Goal: Transaction & Acquisition: Purchase product/service

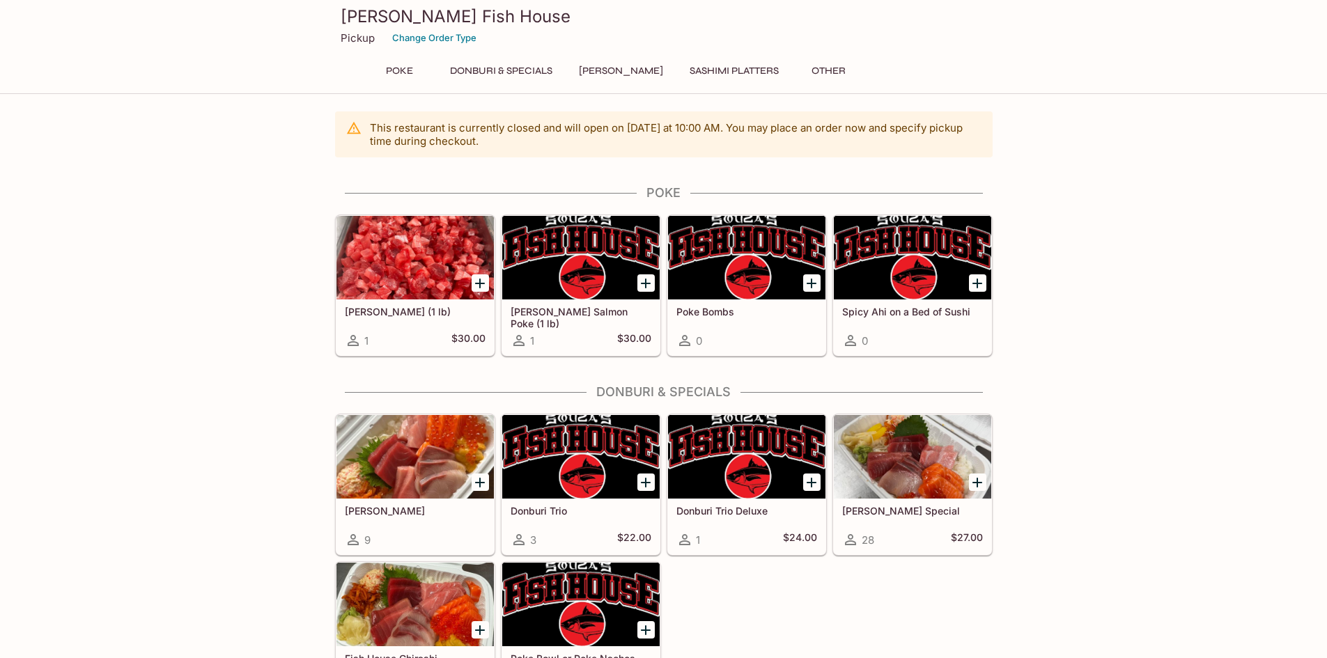
scroll to position [200, 0]
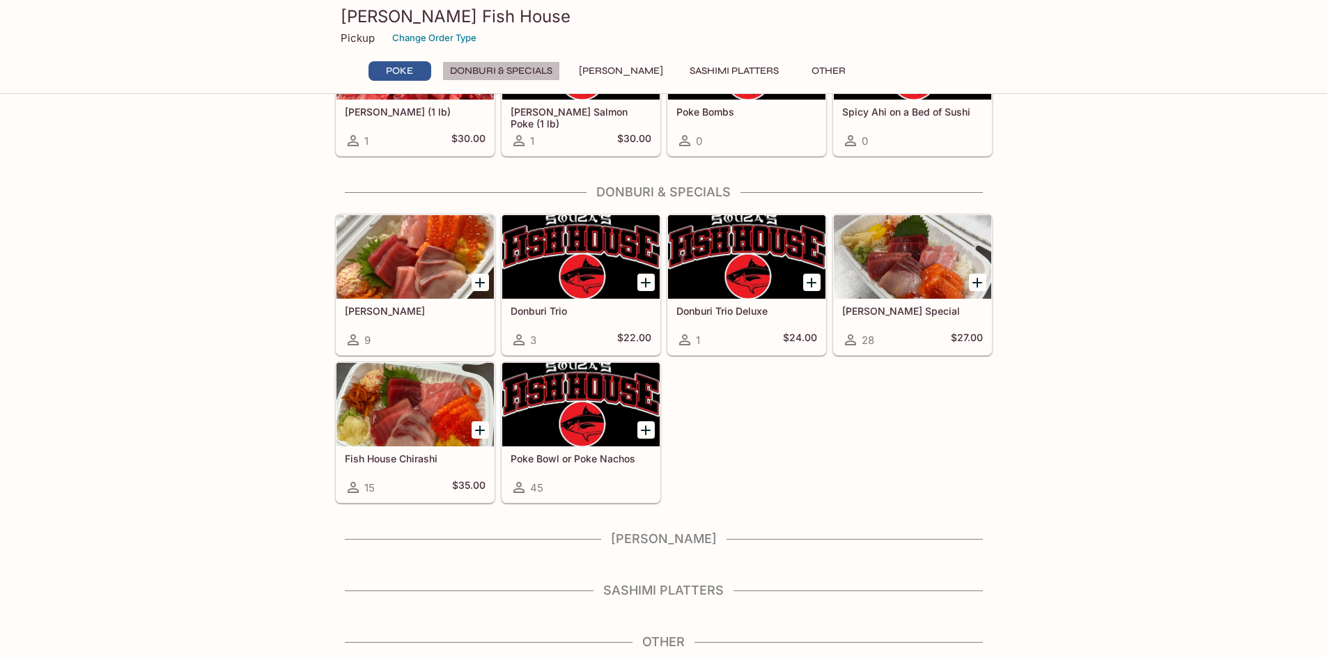
click at [526, 65] on button "Donburi & Specials" at bounding box center [501, 71] width 118 height 20
click at [872, 268] on div at bounding box center [912, 257] width 157 height 84
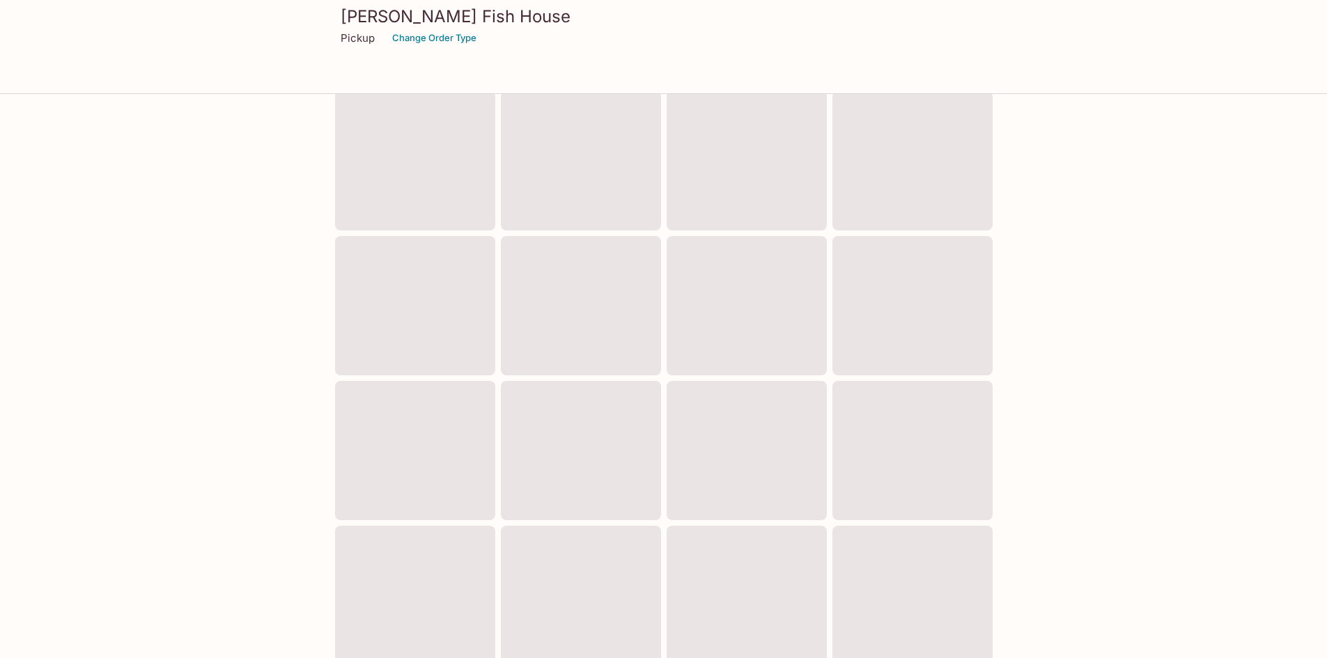
scroll to position [194, 0]
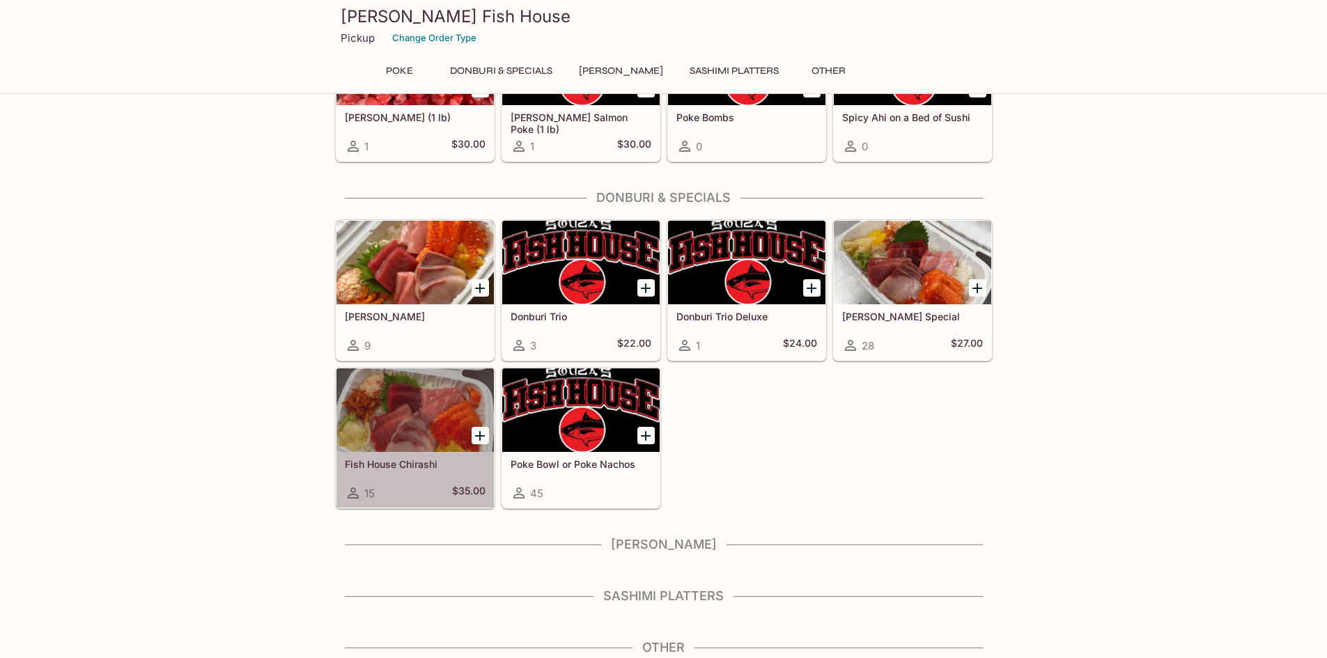
click at [346, 407] on div at bounding box center [414, 411] width 157 height 84
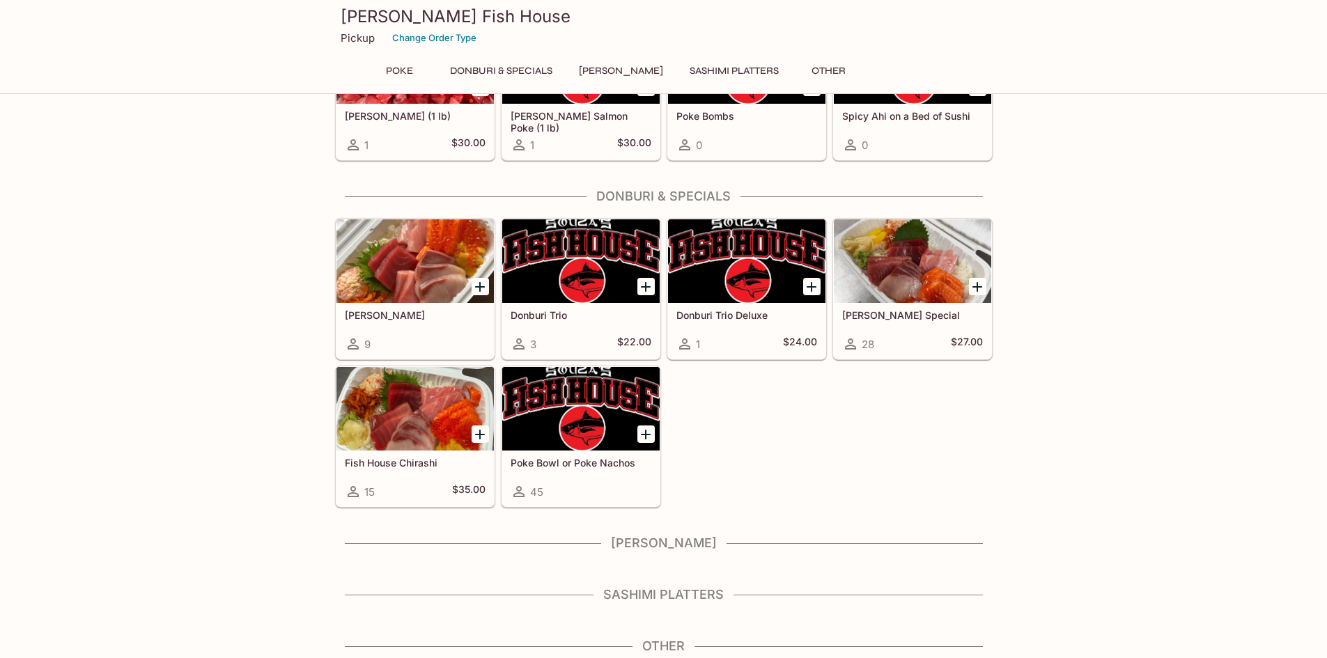
scroll to position [200, 0]
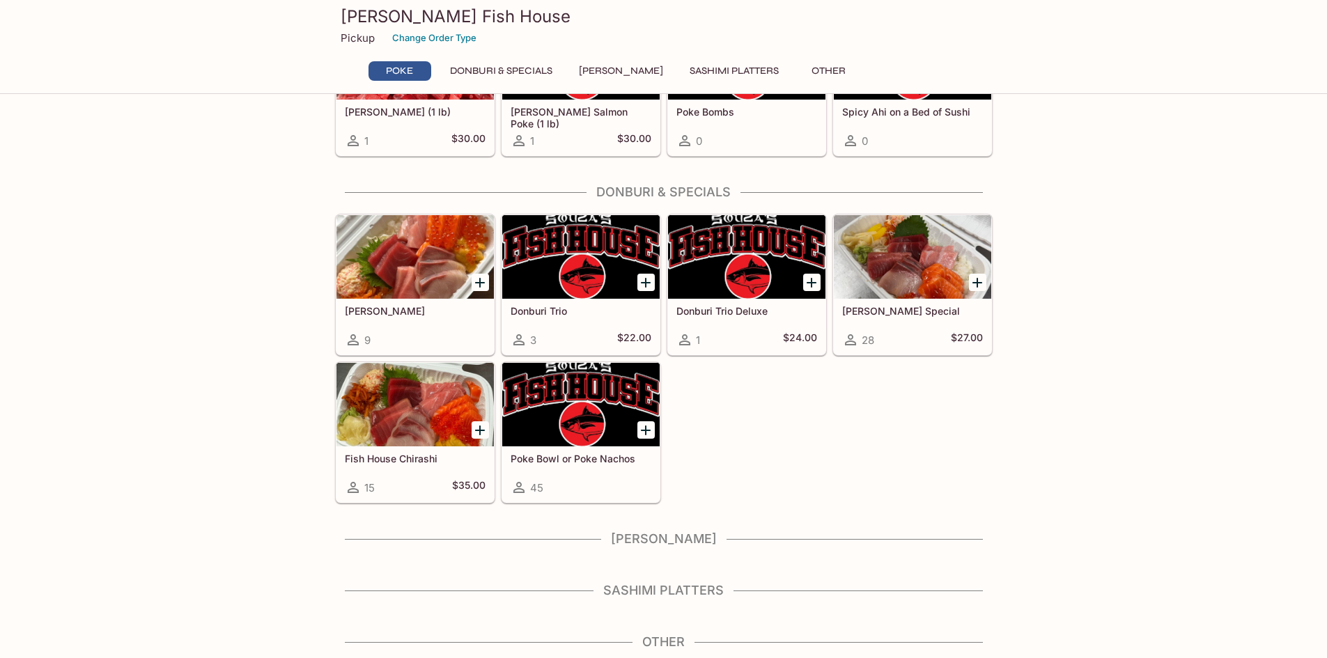
click at [672, 540] on h4 "[PERSON_NAME]" at bounding box center [664, 539] width 658 height 15
click at [616, 69] on button "[PERSON_NAME]" at bounding box center [621, 71] width 100 height 20
click at [519, 65] on button "Donburi & Specials" at bounding box center [501, 71] width 118 height 20
click at [720, 63] on button "Sashimi Platters" at bounding box center [734, 71] width 104 height 20
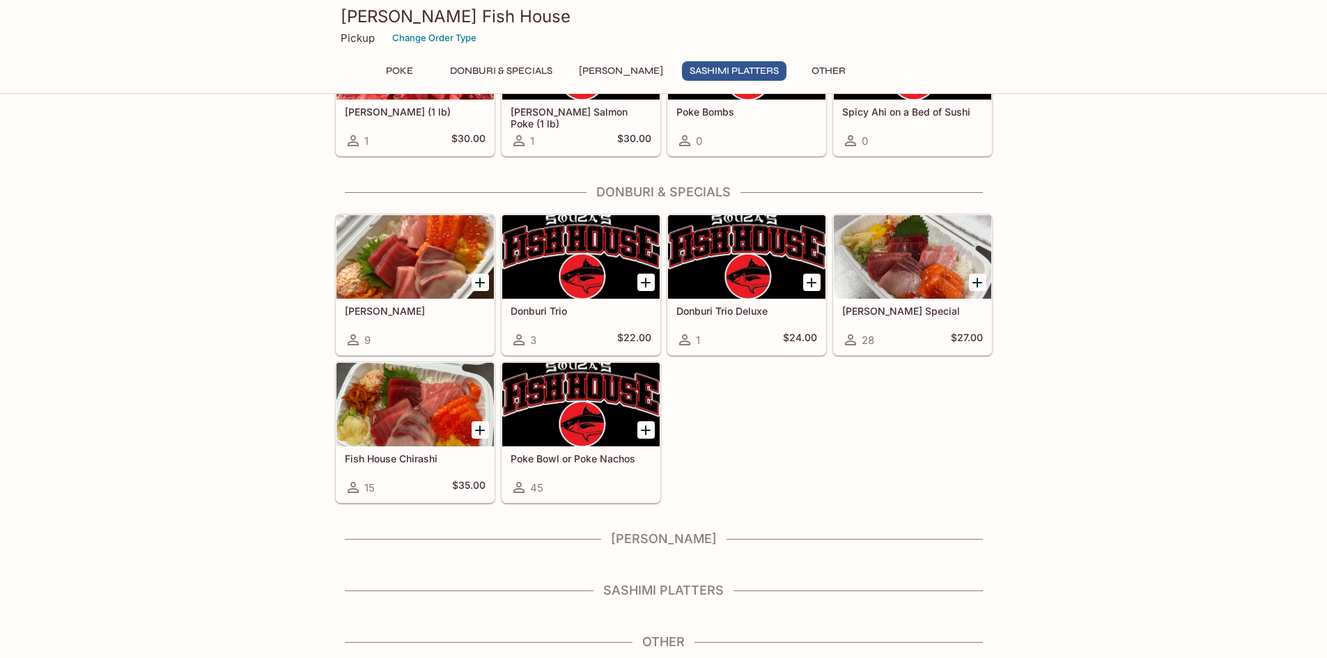
click at [806, 64] on button "Other" at bounding box center [829, 71] width 63 height 20
